Goal: Task Accomplishment & Management: Use online tool/utility

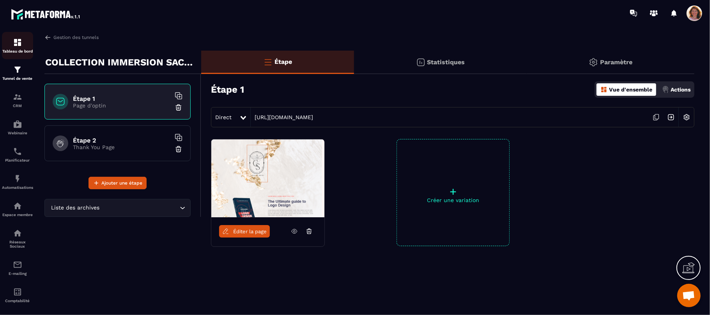
click at [16, 44] on img at bounding box center [17, 42] width 9 height 9
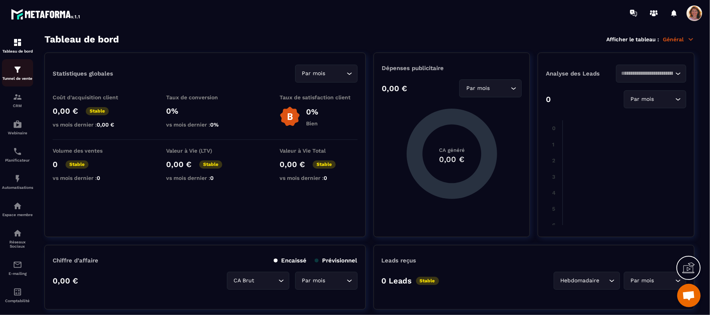
click at [17, 79] on p "Tunnel de vente" at bounding box center [17, 78] width 31 height 4
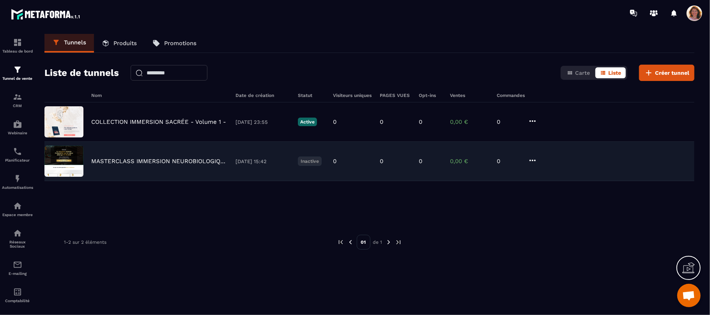
click at [67, 168] on img at bounding box center [63, 161] width 39 height 31
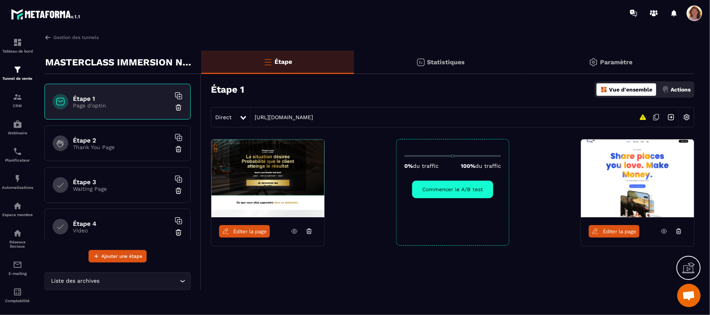
click at [258, 232] on span "Éditer la page" at bounding box center [250, 232] width 34 height 6
